Goal: Information Seeking & Learning: Understand process/instructions

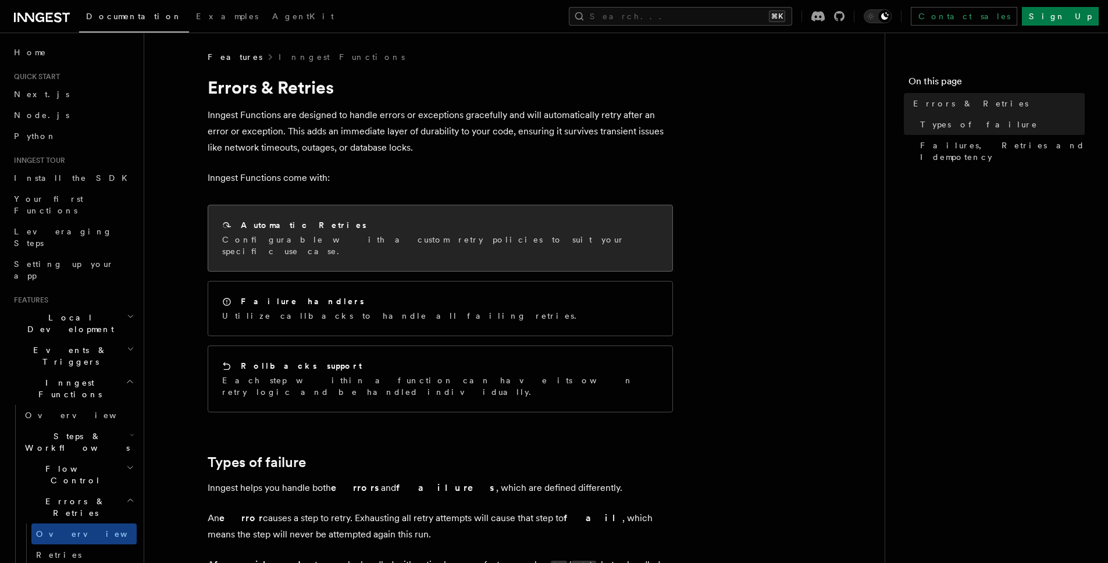
click at [288, 236] on p "Configurable with a custom retry policies to suit your specific use case." at bounding box center [440, 245] width 436 height 23
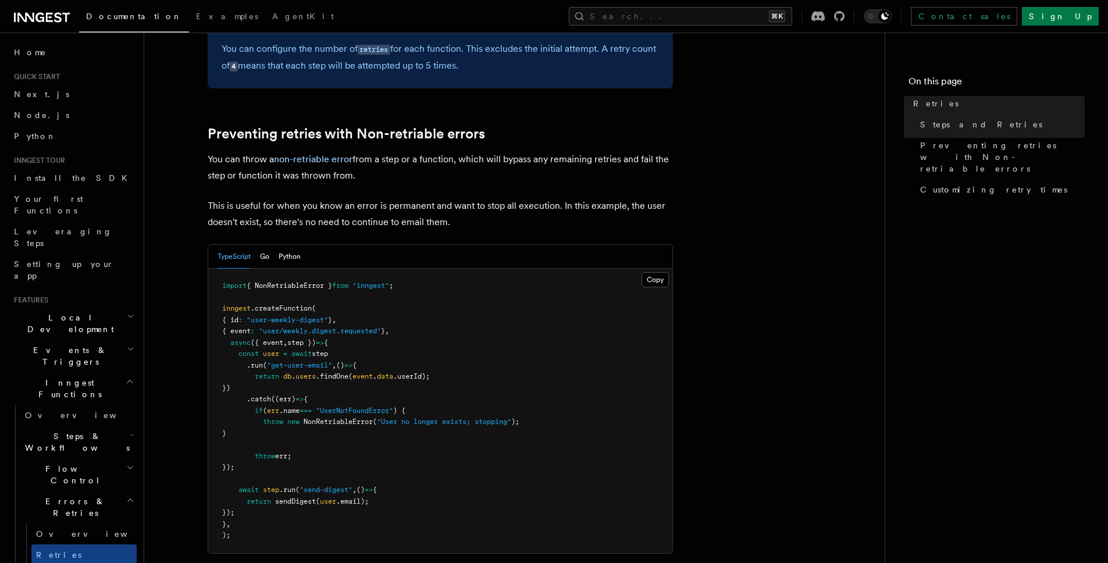
scroll to position [1040, 0]
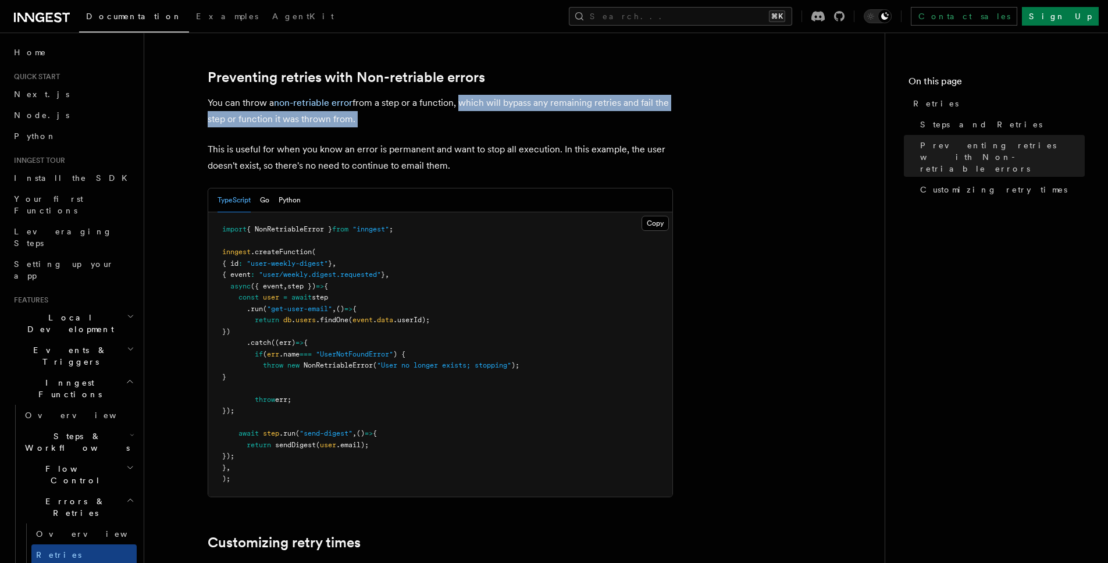
drag, startPoint x: 459, startPoint y: 84, endPoint x: 685, endPoint y: 116, distance: 228.4
click at [685, 115] on article "Features Inngest Functions Errors & Retries Retries By default, in addition to …" at bounding box center [514, 97] width 703 height 2170
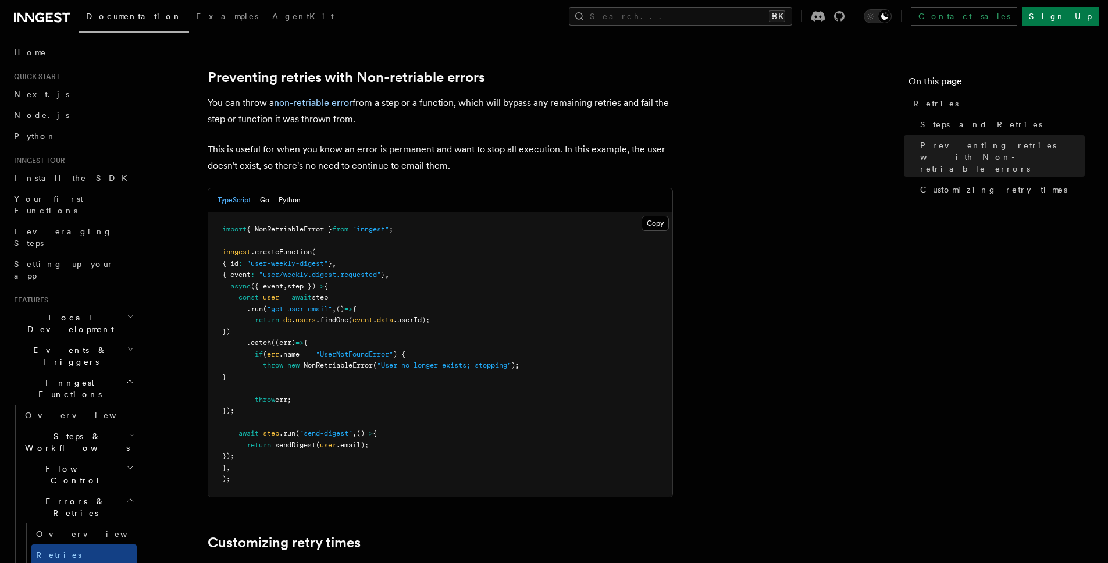
click at [645, 141] on p "This is useful for when you know an error is permanent and want to stop all exe…" at bounding box center [440, 157] width 465 height 33
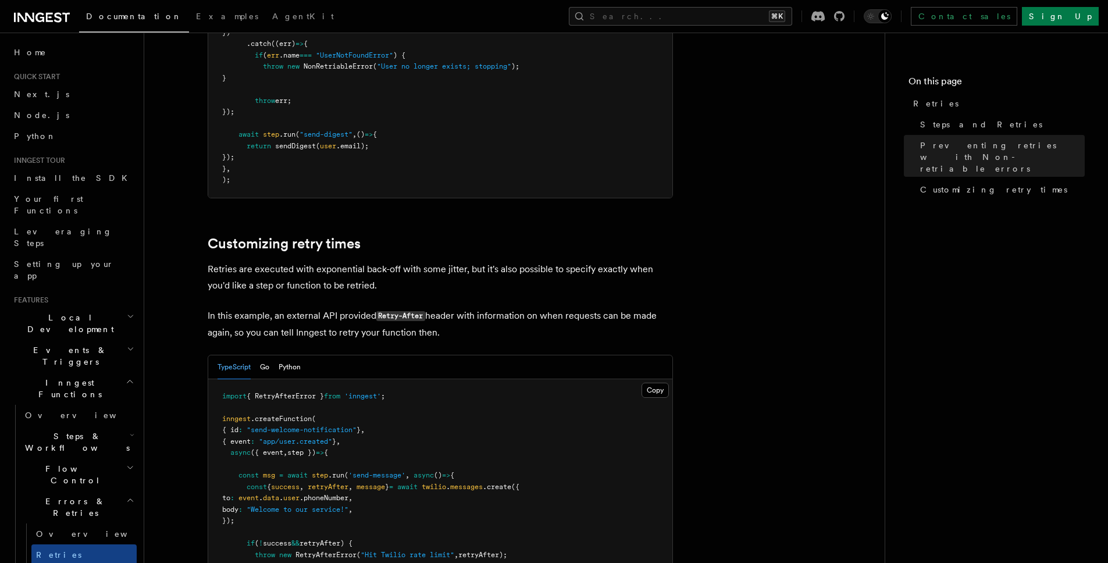
scroll to position [1348, 0]
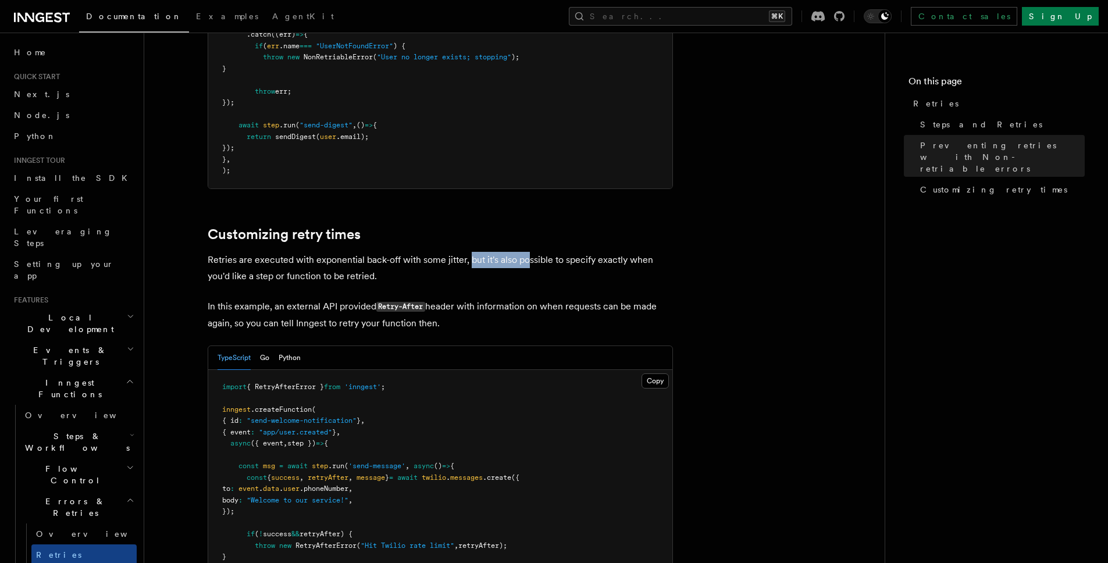
drag, startPoint x: 482, startPoint y: 247, endPoint x: 553, endPoint y: 262, distance: 72.4
click at [536, 252] on p "Retries are executed with exponential back-off with some jitter, but it's also …" at bounding box center [440, 268] width 465 height 33
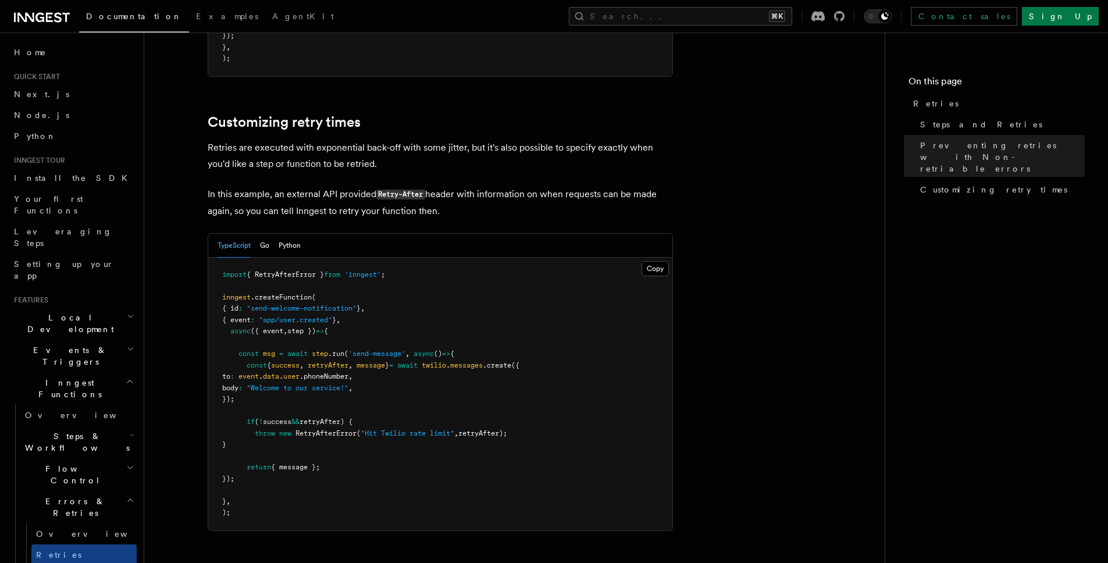
scroll to position [1463, 0]
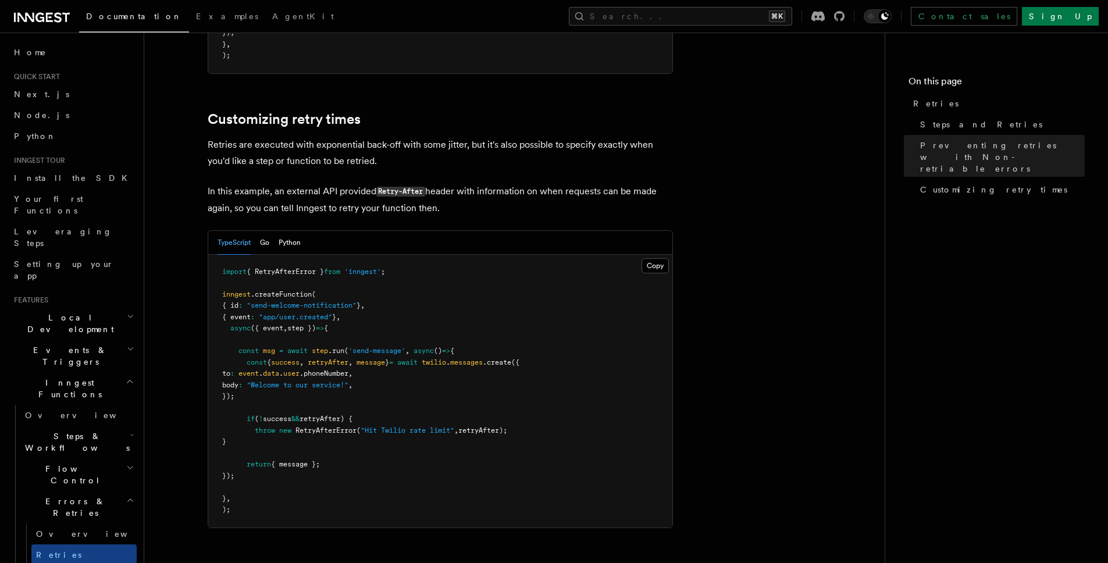
drag, startPoint x: 303, startPoint y: 416, endPoint x: 513, endPoint y: 426, distance: 210.1
click at [512, 425] on pre "import { RetryAfterError } from 'inngest' ; inngest .createFunction ( { id : "s…" at bounding box center [440, 391] width 464 height 273
click at [524, 437] on pre "import { RetryAfterError } from 'inngest' ; inngest .createFunction ( { id : "s…" at bounding box center [440, 391] width 464 height 273
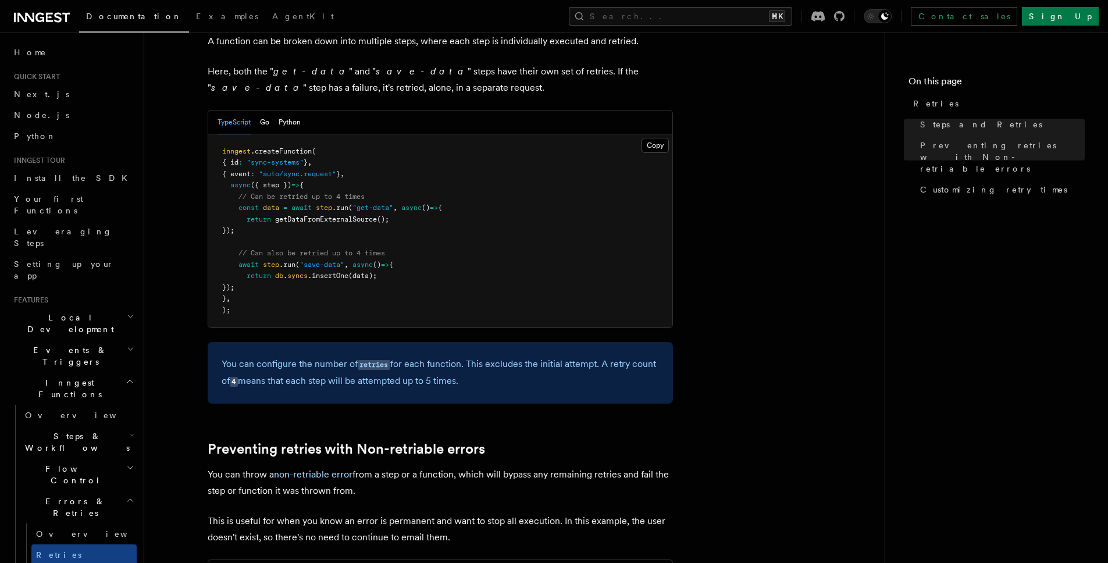
scroll to position [0, 0]
